Goal: Task Accomplishment & Management: Use online tool/utility

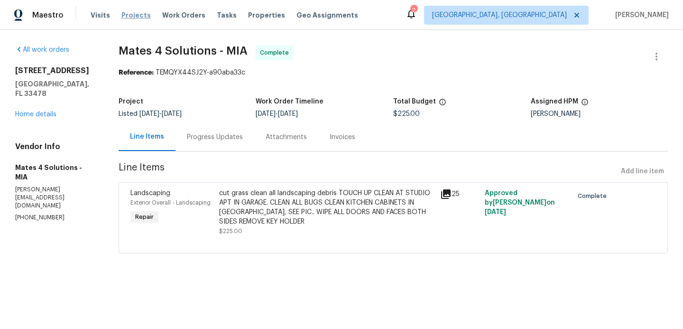
click at [127, 19] on span "Projects" at bounding box center [135, 14] width 29 height 9
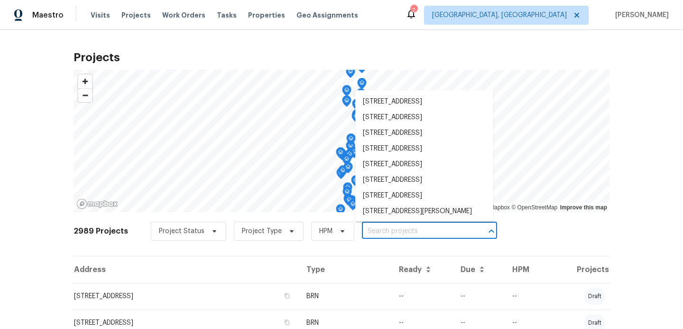
click at [376, 230] on input "text" at bounding box center [416, 231] width 109 height 15
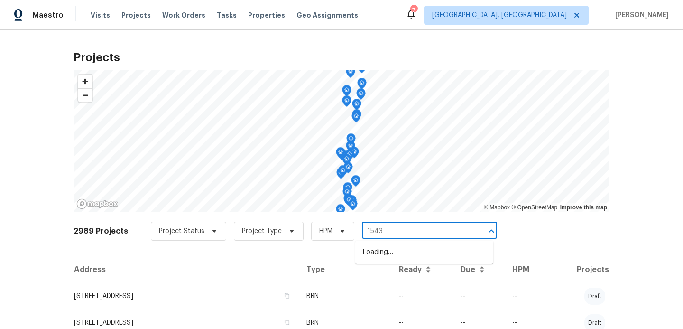
type input "15431"
click at [384, 257] on li "[STREET_ADDRESS]" at bounding box center [424, 252] width 138 height 16
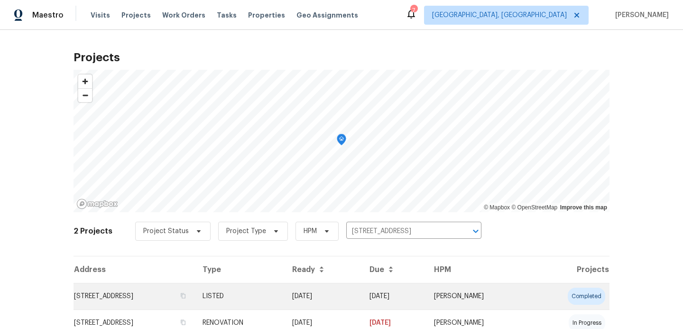
click at [172, 299] on td "[STREET_ADDRESS]" at bounding box center [134, 296] width 121 height 27
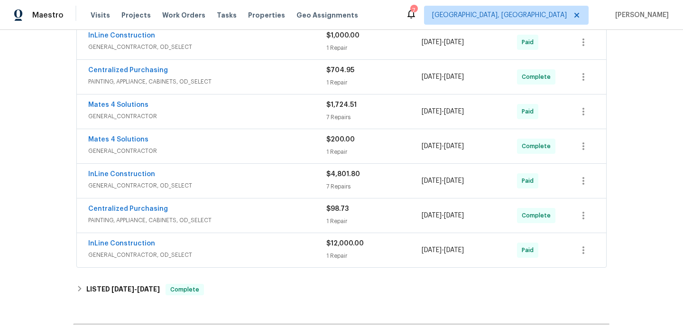
scroll to position [477, 0]
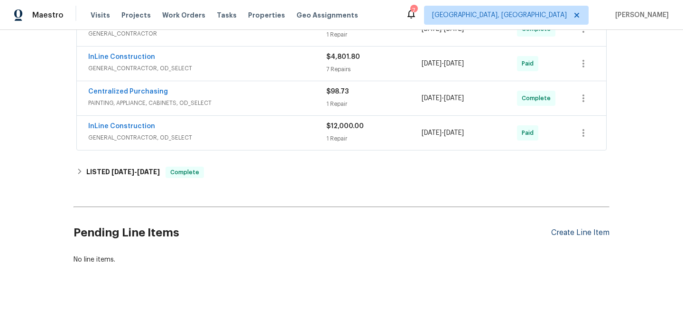
click at [571, 235] on div "Create Line Item" at bounding box center [580, 232] width 58 height 9
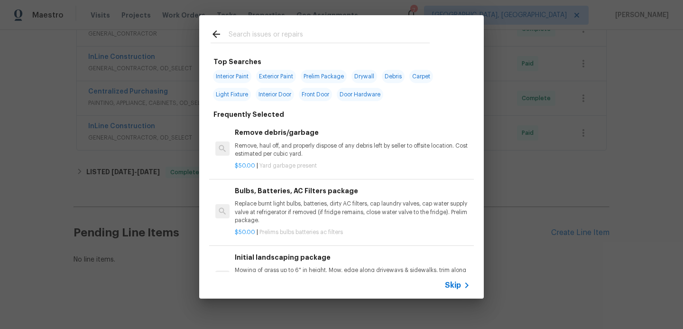
click at [450, 281] on span "Skip" at bounding box center [453, 284] width 16 height 9
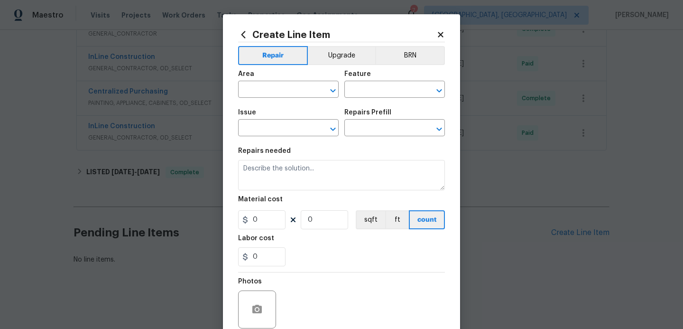
click at [276, 100] on span "Area ​" at bounding box center [288, 84] width 101 height 38
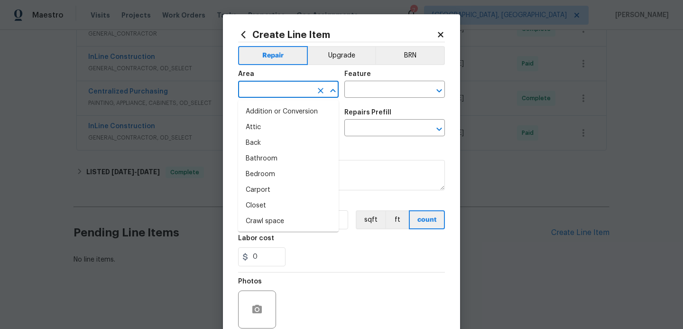
click at [276, 94] on input "text" at bounding box center [275, 90] width 74 height 15
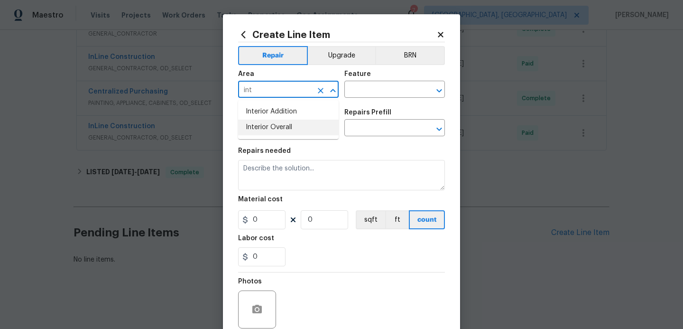
click at [260, 130] on li "Interior Overall" at bounding box center [288, 128] width 101 height 16
type input "Interior Overall"
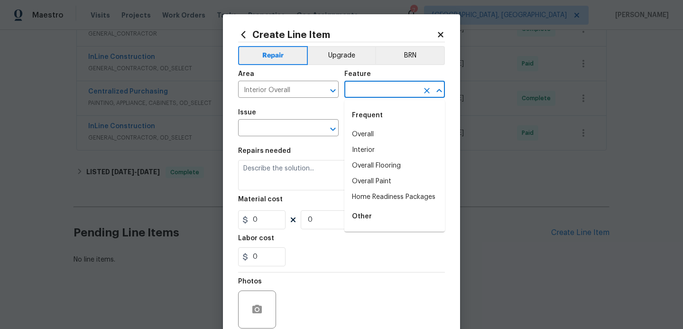
click at [368, 93] on input "text" at bounding box center [381, 90] width 74 height 15
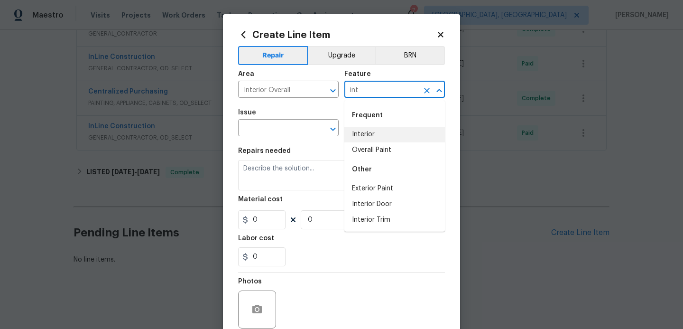
click at [366, 136] on li "Interior" at bounding box center [394, 135] width 101 height 16
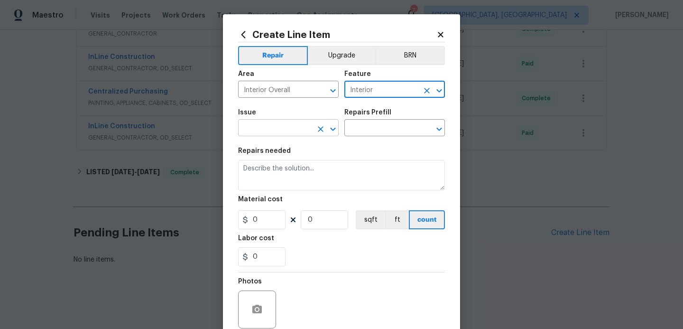
type input "Interior"
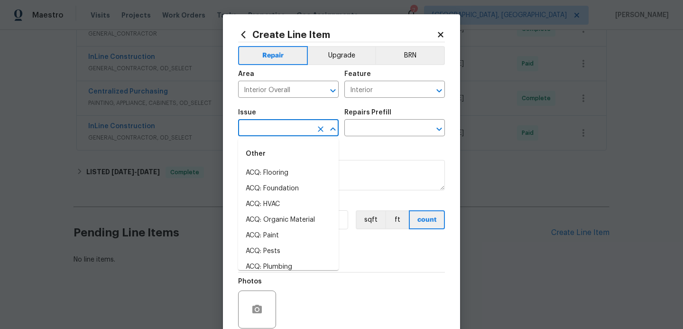
click at [266, 126] on input "text" at bounding box center [275, 128] width 74 height 15
click at [262, 187] on li "Demo Interior" at bounding box center [288, 189] width 101 height 16
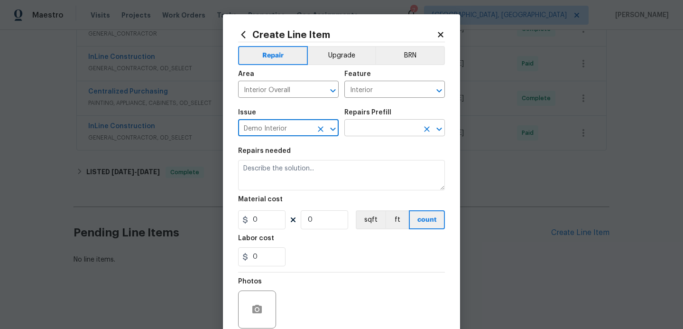
type input "Demo Interior"
click at [397, 129] on input "text" at bounding box center [381, 128] width 74 height 15
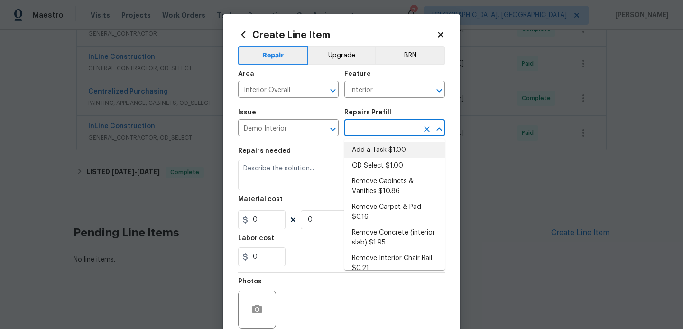
click at [379, 146] on li "Add a Task $1.00" at bounding box center [394, 150] width 101 height 16
type input "Demolition"
type input "Add a Task $1.00"
type textarea "HPM to detail"
type input "1"
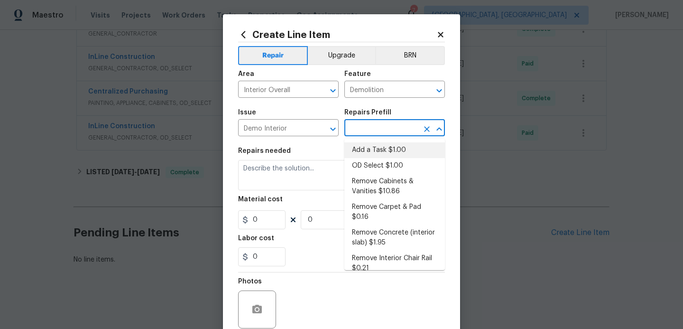
type input "1"
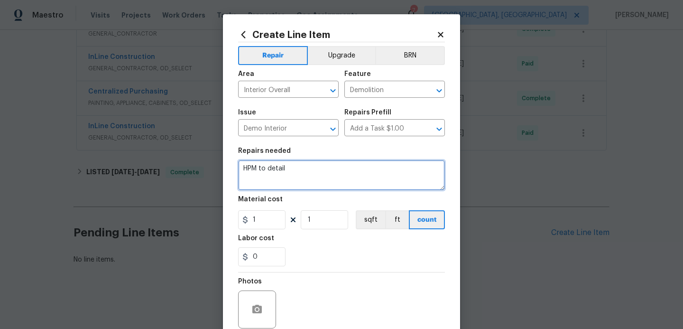
click at [317, 176] on textarea "HPM to detail" at bounding box center [341, 175] width 207 height 30
type textarea "H"
type textarea "o"
type textarea "missing from approved work orders"
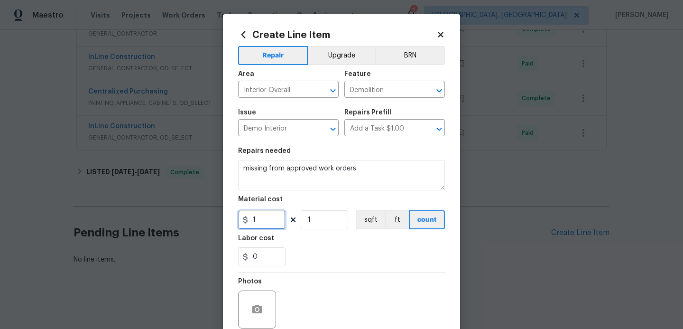
click at [264, 219] on input "1" at bounding box center [261, 219] width 47 height 19
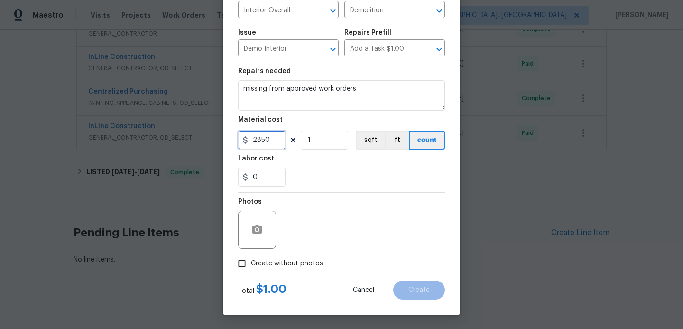
type input "2850"
click at [238, 266] on input "Create without photos" at bounding box center [242, 263] width 18 height 18
checkbox input "true"
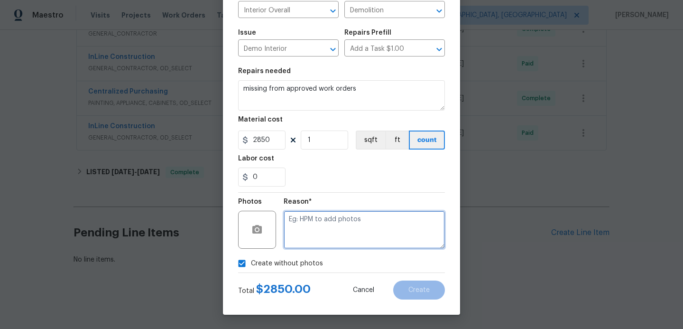
click at [349, 220] on textarea at bounding box center [364, 230] width 161 height 38
type textarea "hpm"
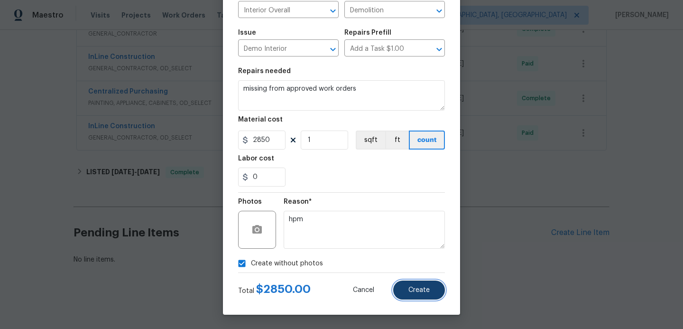
click at [425, 285] on button "Create" at bounding box center [419, 289] width 52 height 19
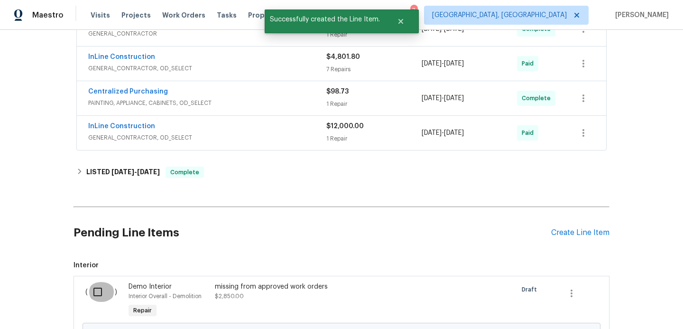
click at [96, 290] on input "checkbox" at bounding box center [101, 292] width 27 height 20
checkbox input "true"
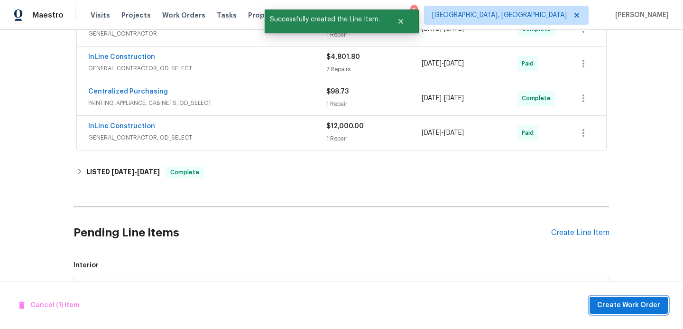
click at [614, 307] on span "Create Work Order" at bounding box center [628, 305] width 63 height 12
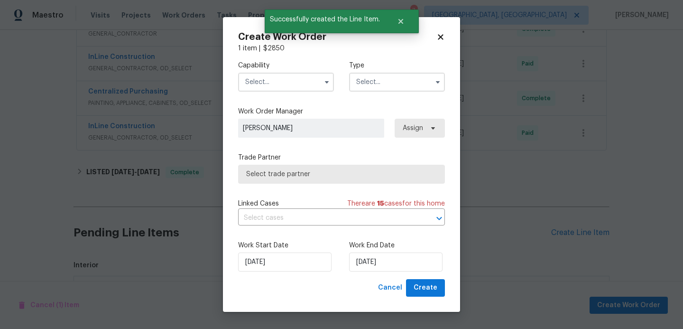
click at [300, 90] on input "text" at bounding box center [286, 82] width 96 height 19
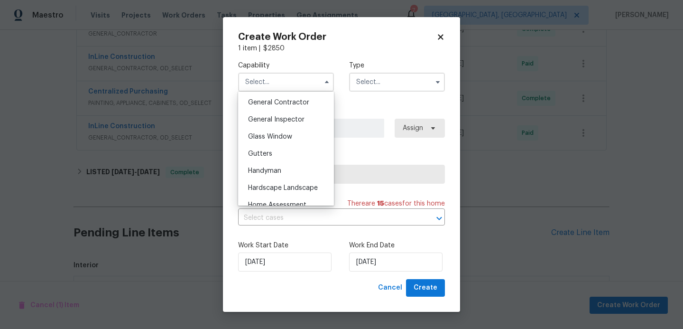
scroll to position [449, 0]
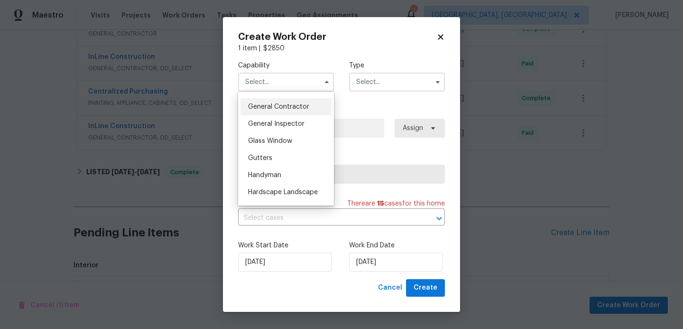
click at [281, 114] on div "General Contractor" at bounding box center [286, 106] width 91 height 17
type input "General Contractor"
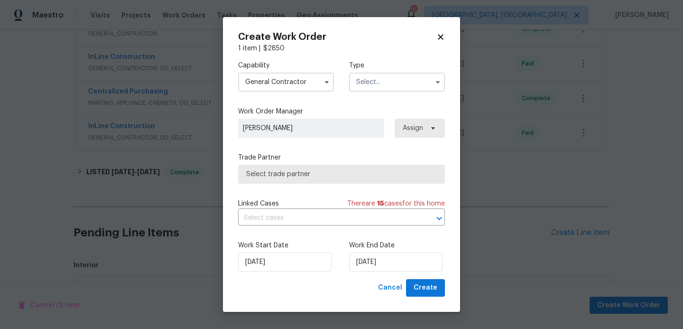
click at [374, 90] on input "text" at bounding box center [397, 82] width 96 height 19
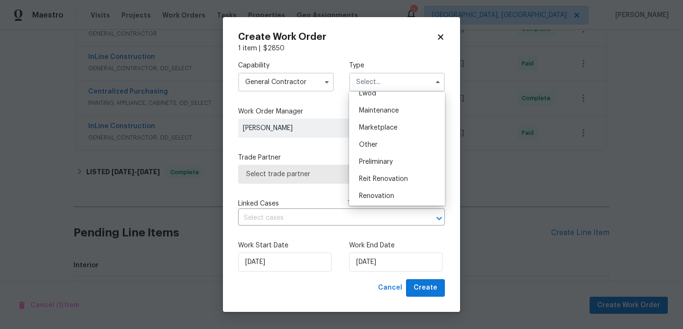
scroll to position [160, 0]
click at [377, 183] on span "Renovation" at bounding box center [376, 181] width 35 height 7
type input "Renovation"
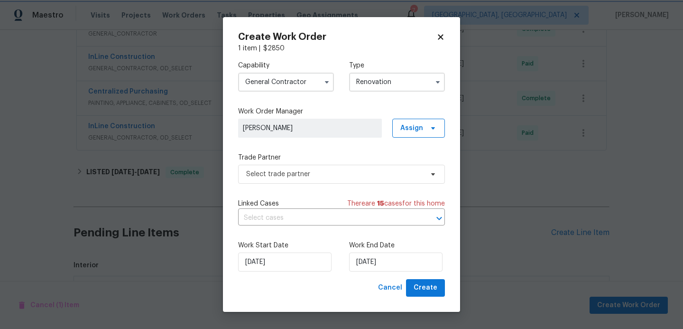
scroll to position [0, 0]
click at [332, 173] on span "Select trade partner" at bounding box center [334, 173] width 177 height 9
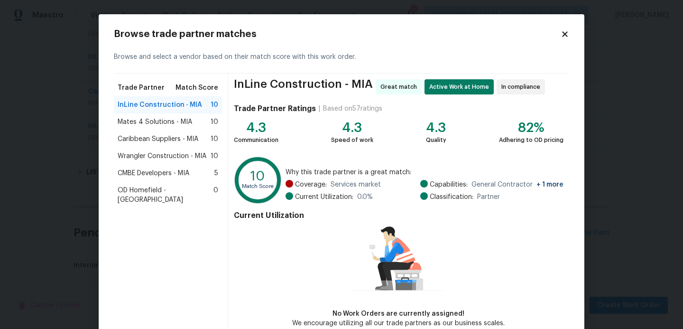
click at [151, 109] on span "InLine Construction - MIA" at bounding box center [160, 104] width 84 height 9
click at [151, 106] on span "InLine Construction - MIA" at bounding box center [160, 104] width 84 height 9
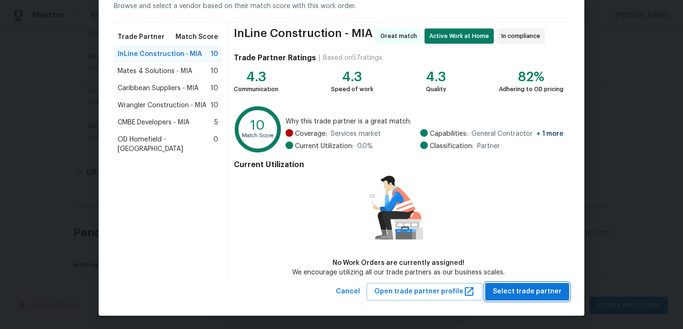
click at [526, 297] on span "Select trade partner" at bounding box center [527, 292] width 69 height 12
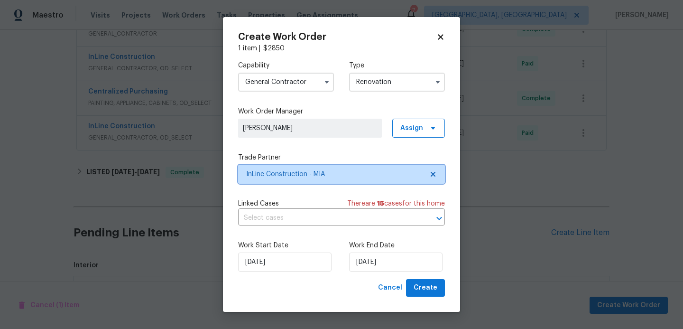
scroll to position [0, 0]
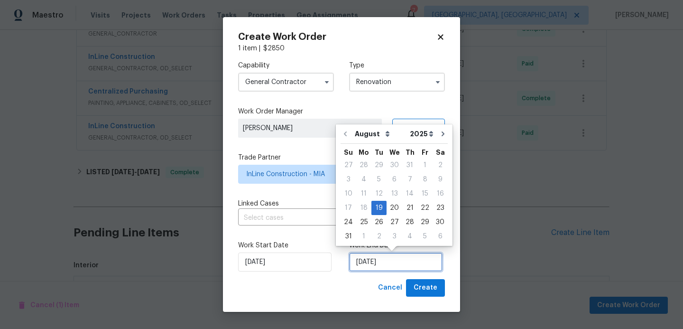
click at [405, 265] on input "[DATE]" at bounding box center [395, 261] width 93 height 19
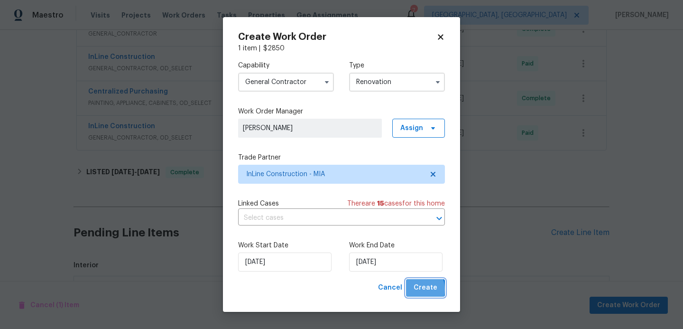
click at [417, 290] on span "Create" at bounding box center [426, 288] width 24 height 12
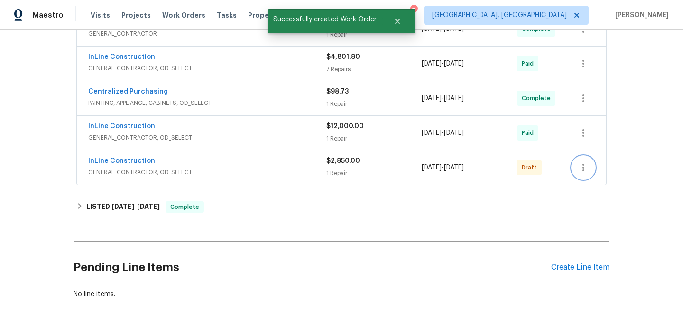
click at [583, 168] on icon "button" at bounding box center [583, 167] width 11 height 11
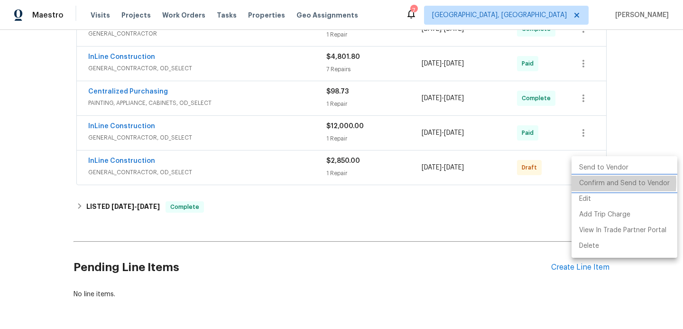
click at [586, 182] on li "Confirm and Send to Vendor" at bounding box center [625, 184] width 106 height 16
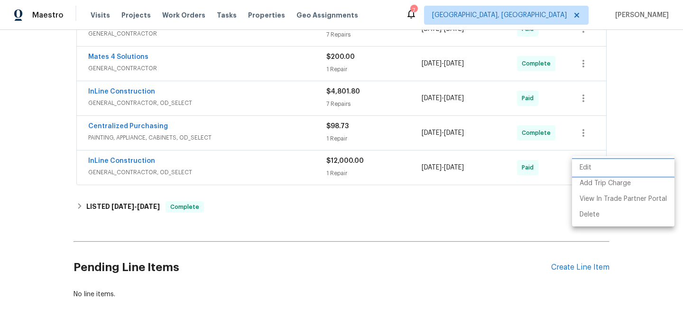
scroll to position [131, 0]
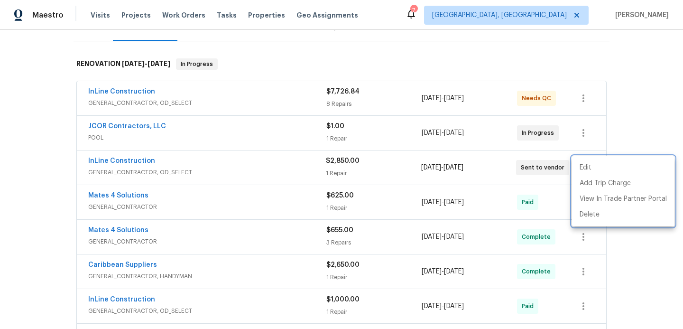
click at [121, 85] on div at bounding box center [341, 164] width 683 height 329
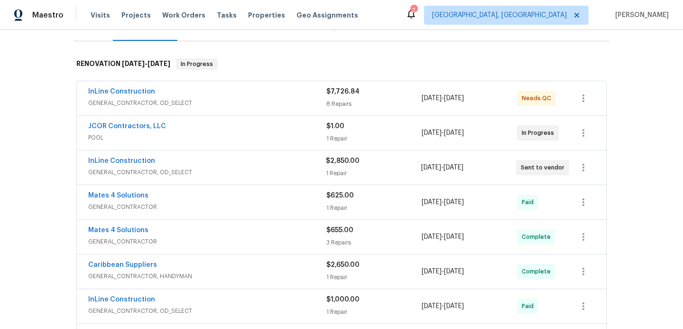
click at [122, 95] on span "InLine Construction" at bounding box center [121, 91] width 67 height 9
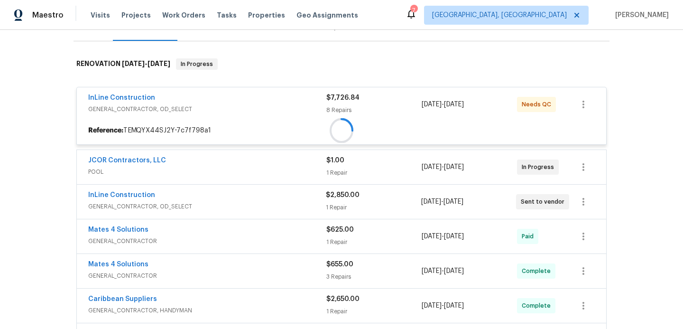
click at [128, 90] on div "InLine Construction GENERAL_CONTRACTOR, OD_SELECT $7,726.84 8 Repairs [DATE] - …" at bounding box center [342, 104] width 530 height 34
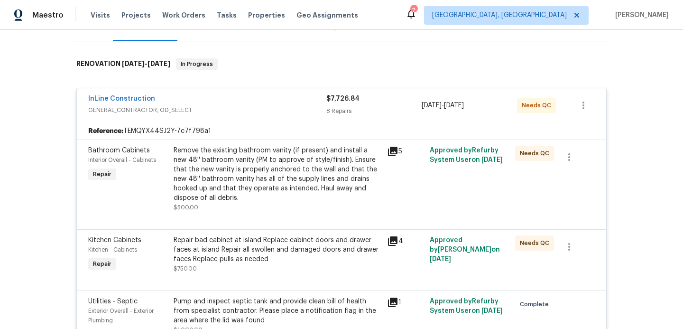
click at [222, 170] on div "Remove the existing bathroom vanity (if present) and install a new 48'' bathroo…" at bounding box center [278, 174] width 208 height 57
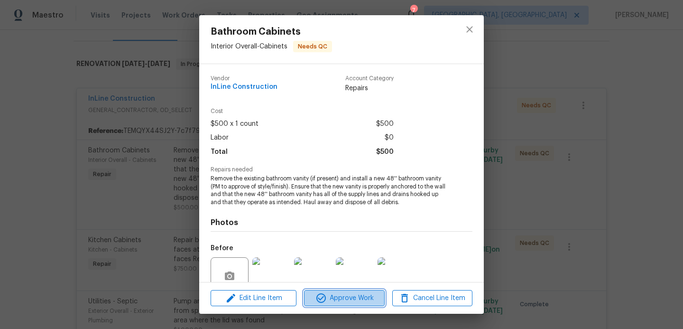
click at [338, 299] on span "Approve Work" at bounding box center [344, 298] width 74 height 12
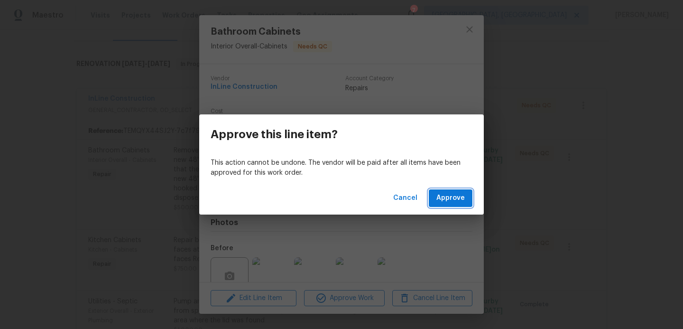
click at [455, 199] on span "Approve" at bounding box center [451, 198] width 28 height 12
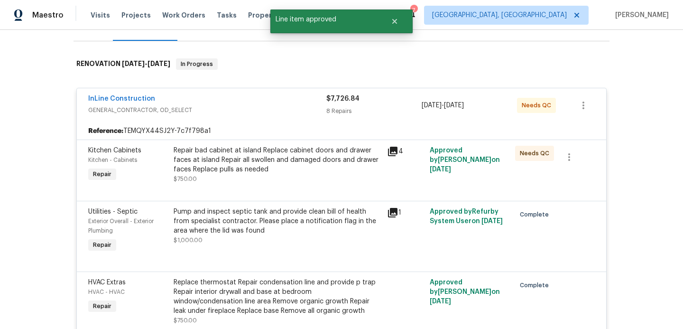
click at [270, 157] on div "Repair bad cabinet at island Replace cabinet doors and drawer faces at island R…" at bounding box center [278, 160] width 208 height 28
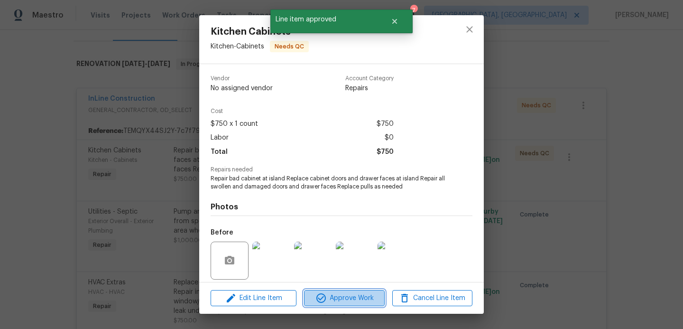
click at [332, 298] on span "Approve Work" at bounding box center [344, 298] width 74 height 12
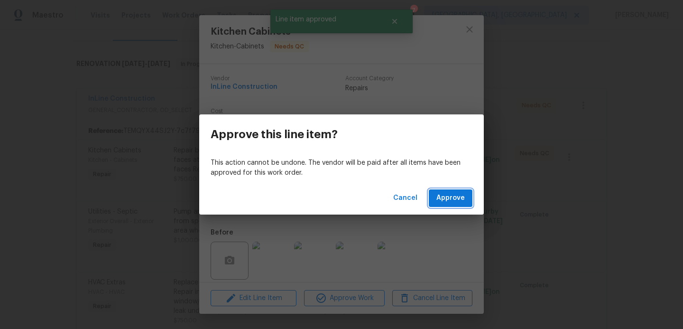
click at [441, 203] on span "Approve" at bounding box center [451, 198] width 28 height 12
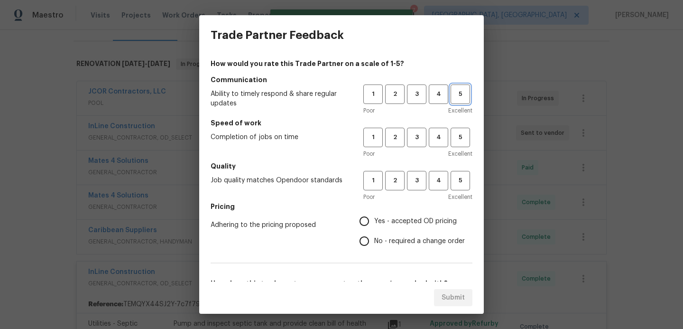
click at [463, 93] on span "5" at bounding box center [461, 94] width 18 height 11
click at [458, 144] on button "5" at bounding box center [460, 137] width 19 height 19
click at [460, 181] on span "5" at bounding box center [461, 180] width 18 height 11
click at [367, 219] on input "Yes - accepted OD pricing" at bounding box center [364, 221] width 20 height 20
radio input "true"
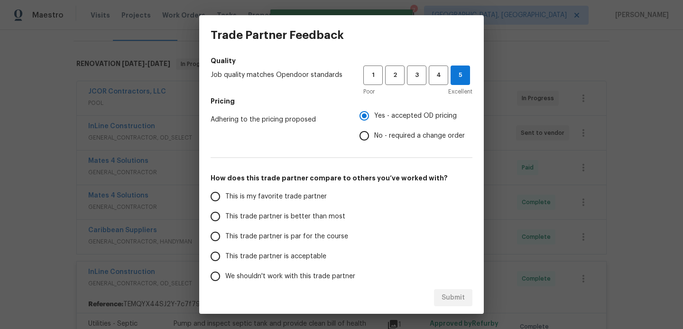
scroll to position [153, 0]
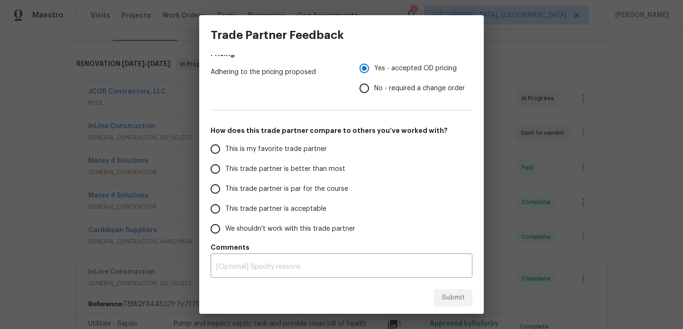
click at [221, 169] on input "This trade partner is better than most" at bounding box center [215, 169] width 20 height 20
click at [447, 299] on span "Submit" at bounding box center [453, 298] width 23 height 12
radio input "true"
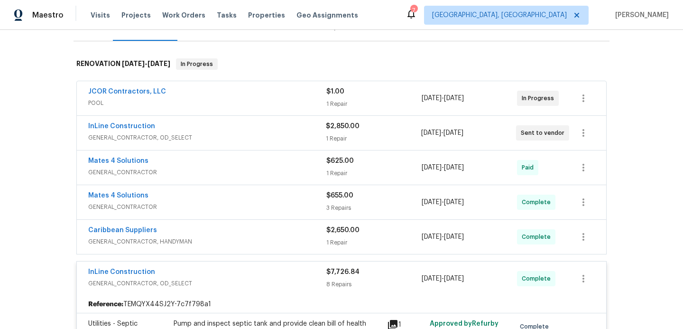
radio input "false"
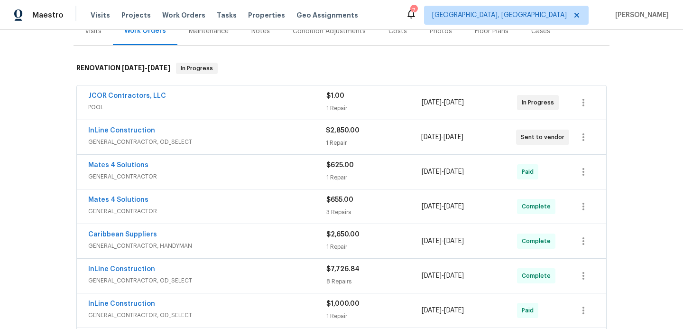
scroll to position [127, 0]
click at [584, 103] on icon "button" at bounding box center [583, 101] width 11 height 11
click at [584, 103] on li "Edit" at bounding box center [623, 102] width 102 height 16
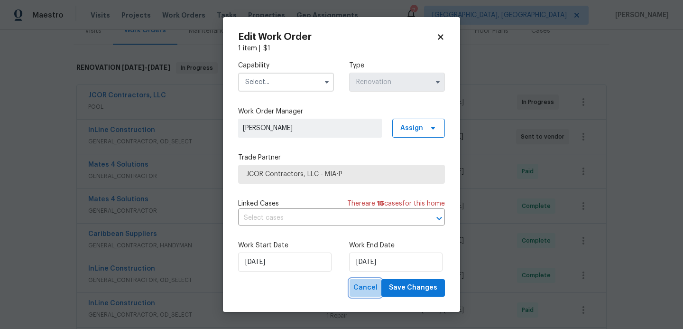
click at [370, 286] on span "Cancel" at bounding box center [365, 288] width 24 height 12
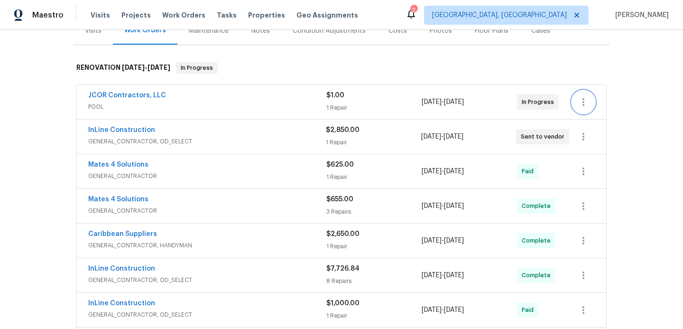
click at [585, 102] on icon "button" at bounding box center [583, 101] width 11 height 11
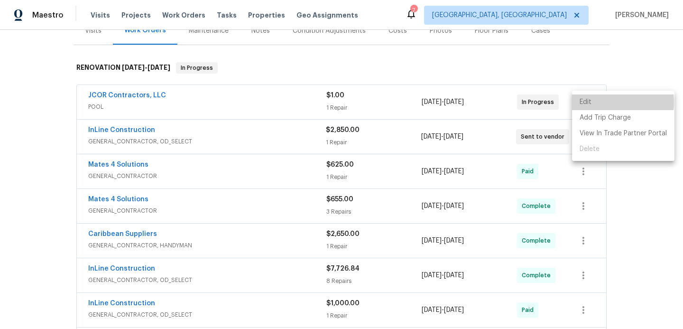
click at [585, 102] on li "Edit" at bounding box center [623, 102] width 102 height 16
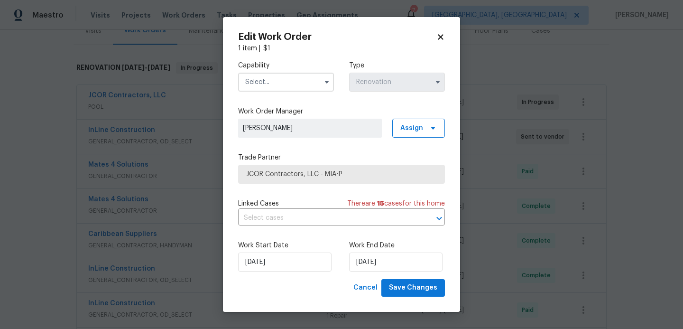
click at [382, 177] on span "JCOR Contractors, LLC - MIA-P" at bounding box center [341, 173] width 191 height 9
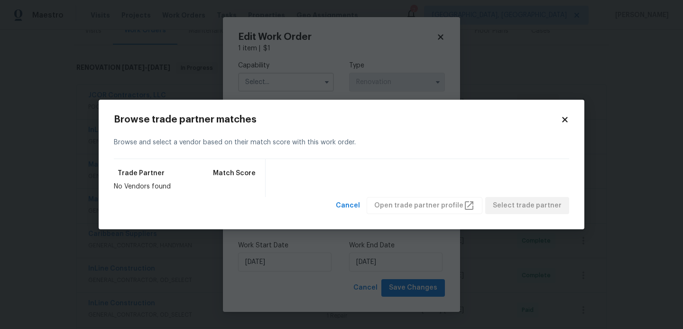
click at [565, 122] on icon at bounding box center [565, 119] width 9 height 9
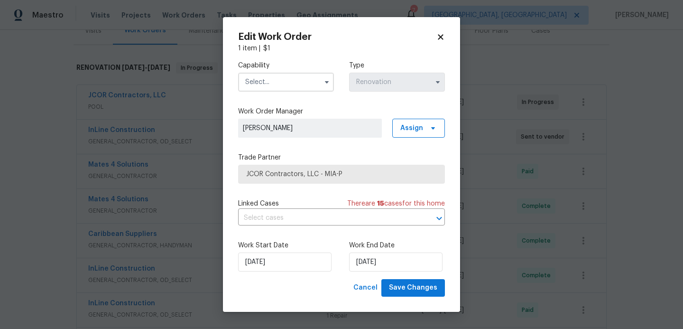
click at [414, 165] on span "JCOR Contractors, LLC - MIA-P" at bounding box center [341, 174] width 207 height 19
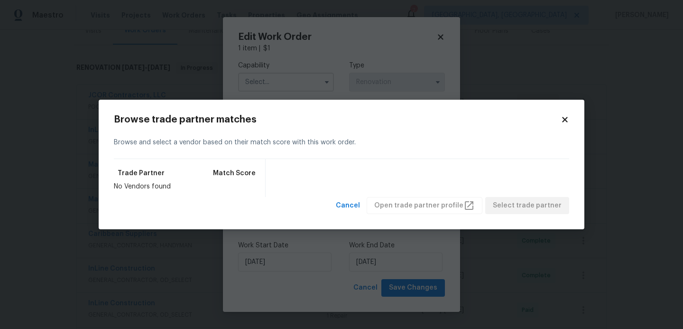
click at [568, 120] on icon at bounding box center [565, 119] width 9 height 9
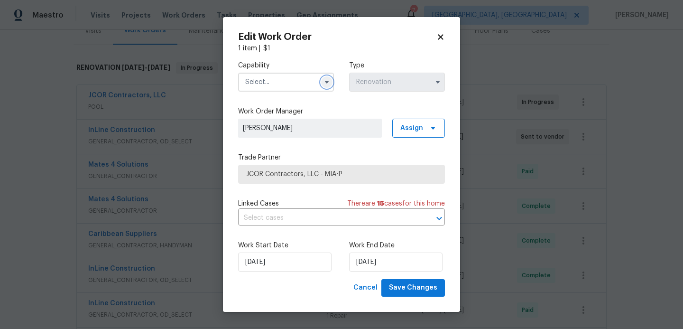
click at [329, 83] on icon "button" at bounding box center [327, 82] width 8 height 8
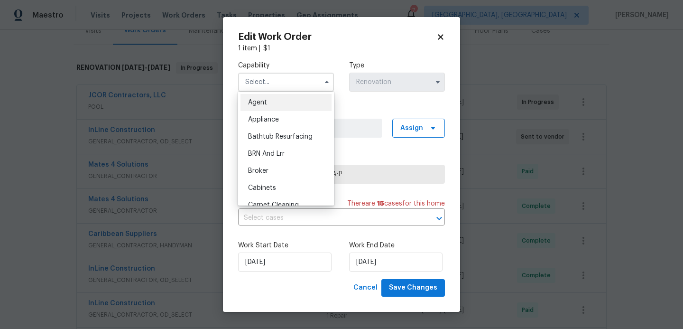
click at [276, 108] on div "Agent" at bounding box center [286, 102] width 91 height 17
type input "Agent"
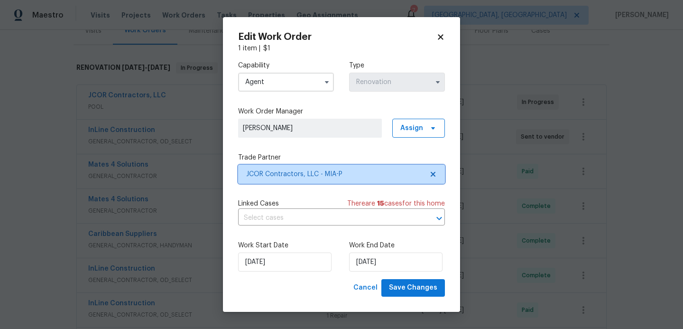
click at [323, 173] on span "JCOR Contractors, LLC - MIA-P" at bounding box center [334, 173] width 177 height 9
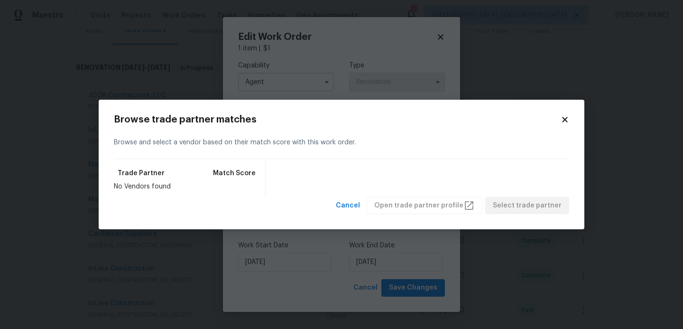
click at [565, 120] on icon at bounding box center [564, 119] width 5 height 5
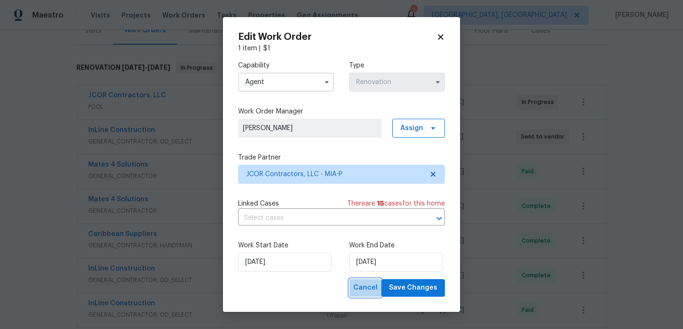
click at [368, 289] on span "Cancel" at bounding box center [365, 288] width 24 height 12
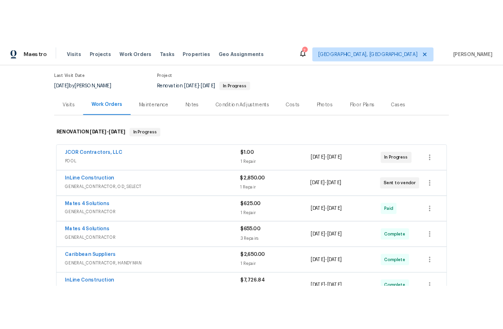
scroll to position [0, 0]
